Goal: Transaction & Acquisition: Obtain resource

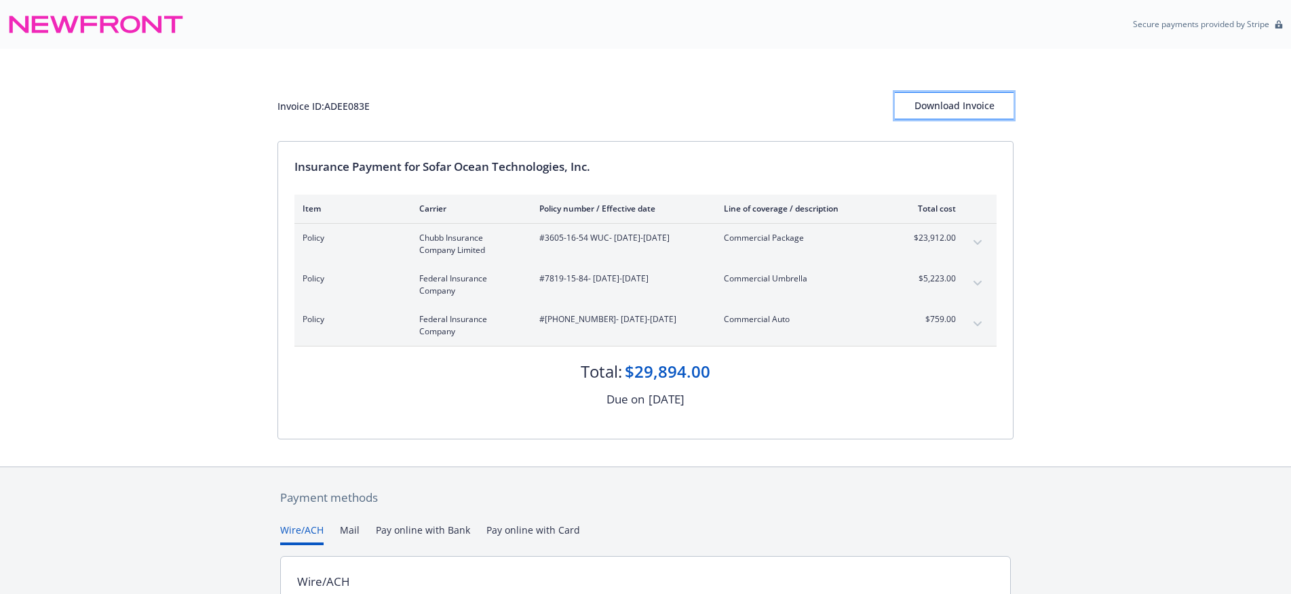
click at [944, 97] on div "Download Invoice" at bounding box center [954, 106] width 119 height 26
click at [963, 98] on div "Download Invoice" at bounding box center [954, 106] width 119 height 26
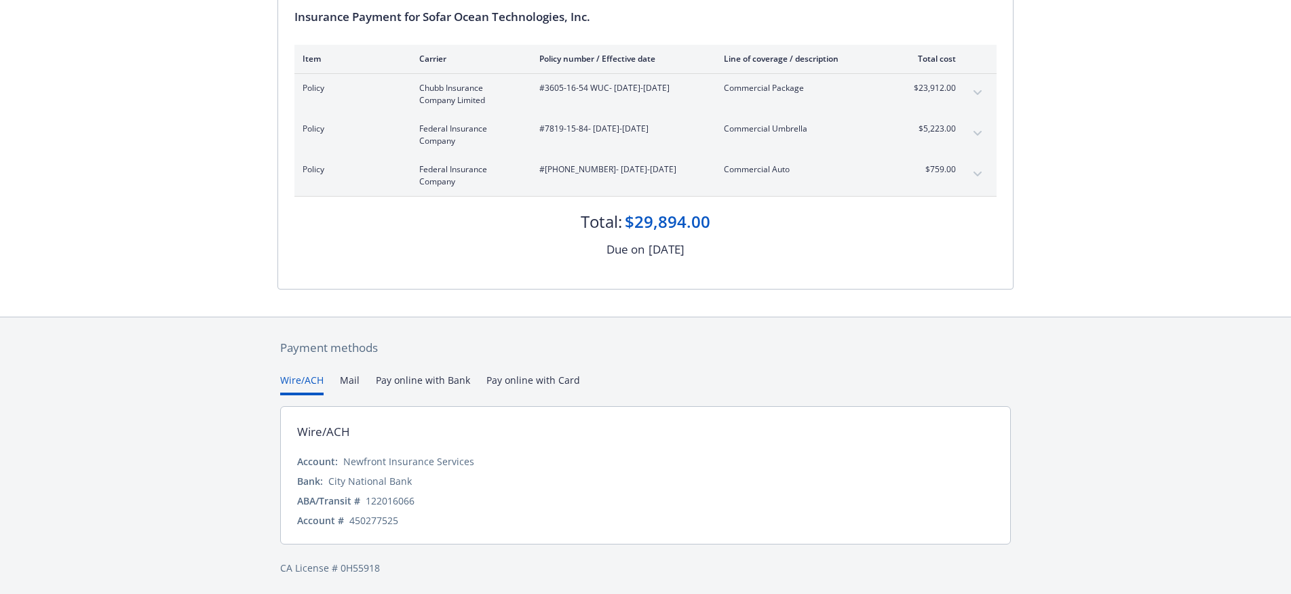
scroll to position [153, 0]
click at [1117, 276] on div "Invoice ID: ADEE083E Download Invoice Insurance Payment for Sofar Ocean Technol…" at bounding box center [645, 105] width 1291 height 418
drag, startPoint x: 131, startPoint y: 293, endPoint x: 151, endPoint y: 305, distance: 22.8
click at [131, 293] on div "Invoice ID: ADEE083E Download Invoice Insurance Payment for Sofar Ocean Technol…" at bounding box center [645, 105] width 1291 height 418
click at [650, 324] on div "Payment methods Wire/ACH Mail Pay online with Bank Pay online with Card Wire/AC…" at bounding box center [645, 455] width 736 height 280
